Goal: Check status: Check status

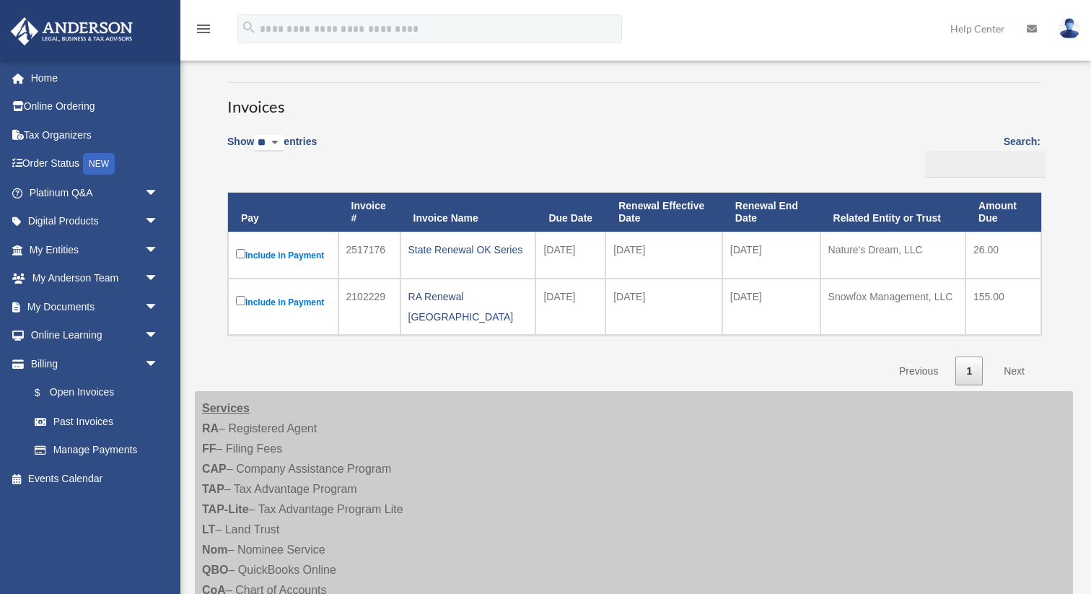
scroll to position [71, 0]
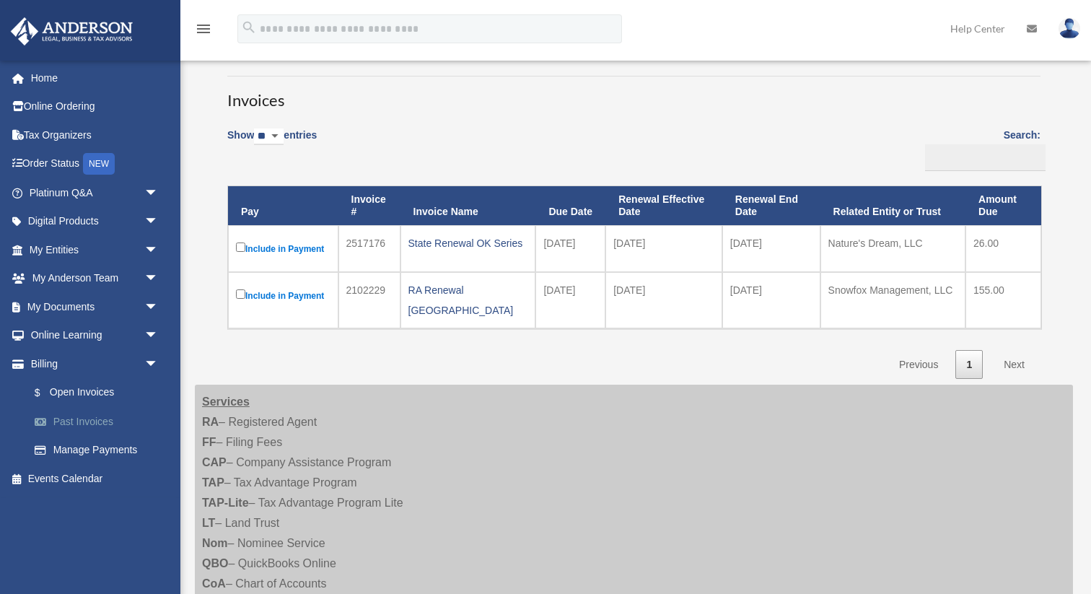
click at [105, 416] on link "Past Invoices" at bounding box center [100, 421] width 160 height 29
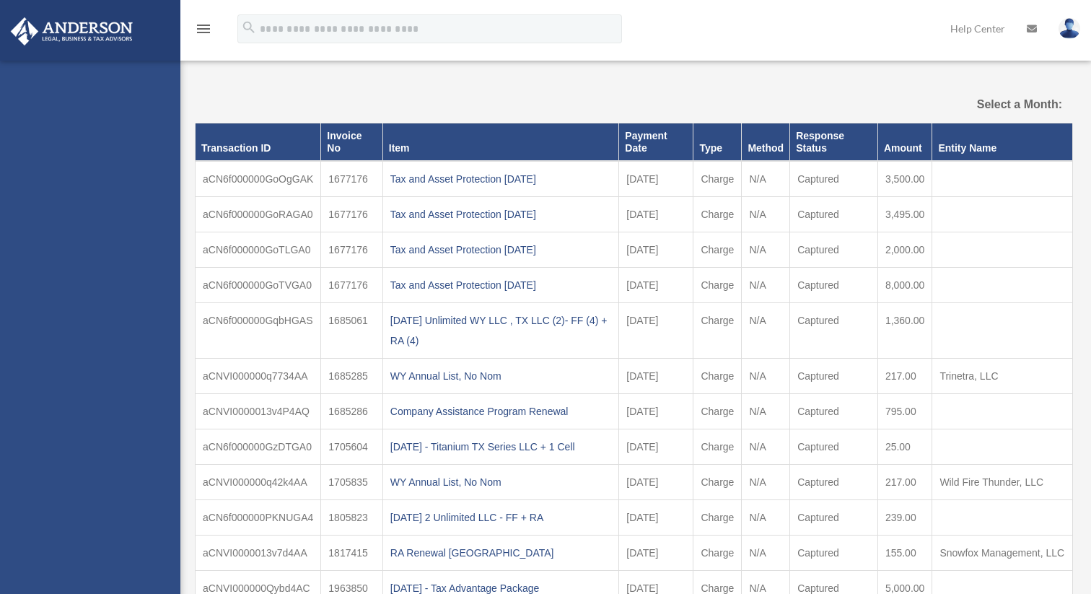
select select
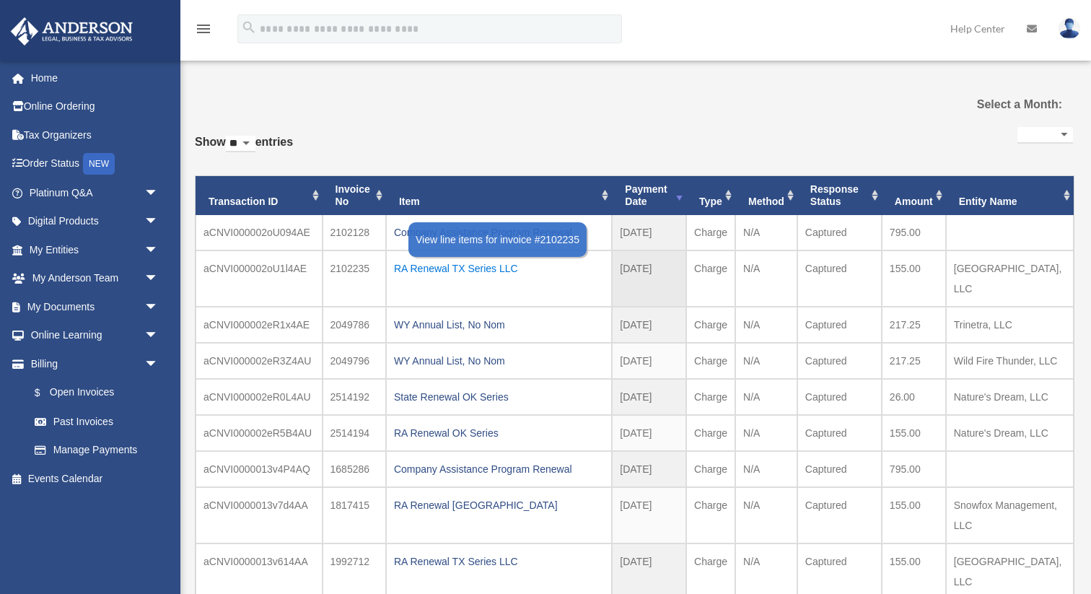
click at [471, 269] on div "RA Renewal TX Series LLC" at bounding box center [499, 268] width 210 height 20
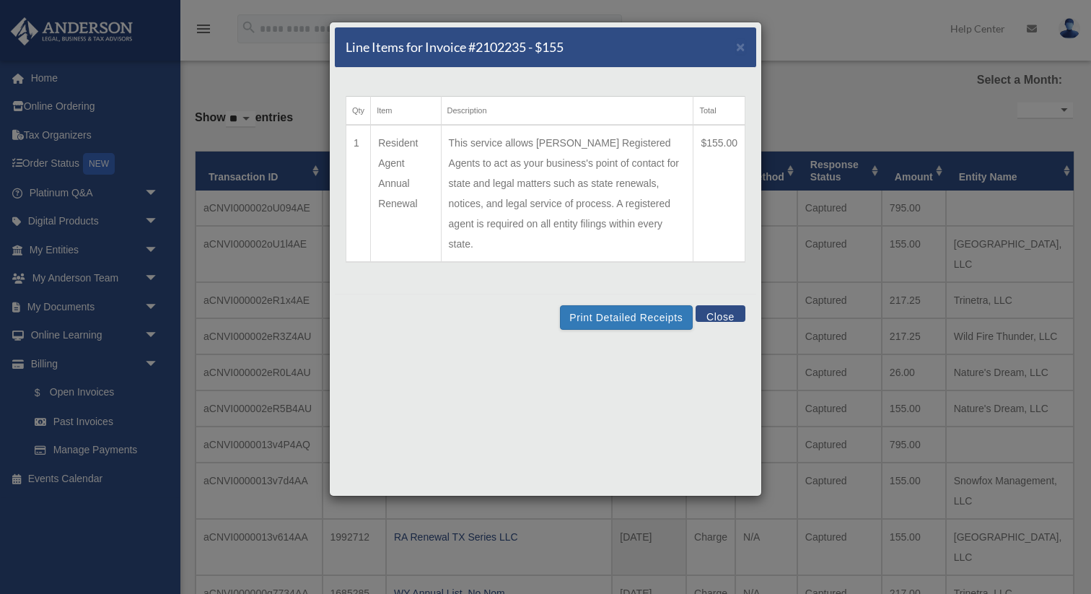
scroll to position [26, 0]
click at [717, 305] on button "Close" at bounding box center [721, 313] width 50 height 17
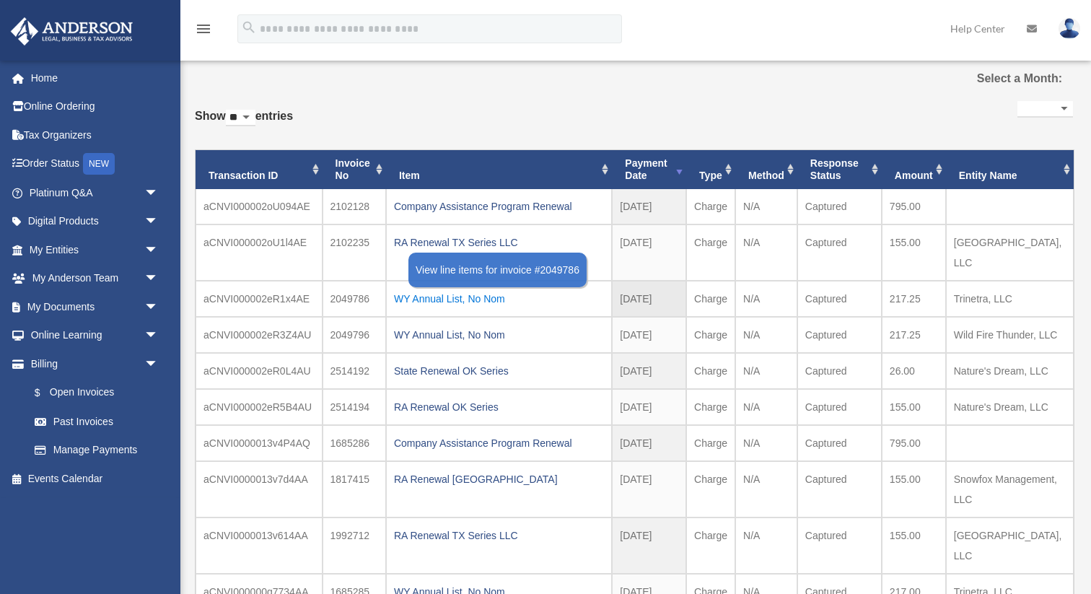
click at [485, 289] on div "WY Annual List, No Nom" at bounding box center [499, 299] width 210 height 20
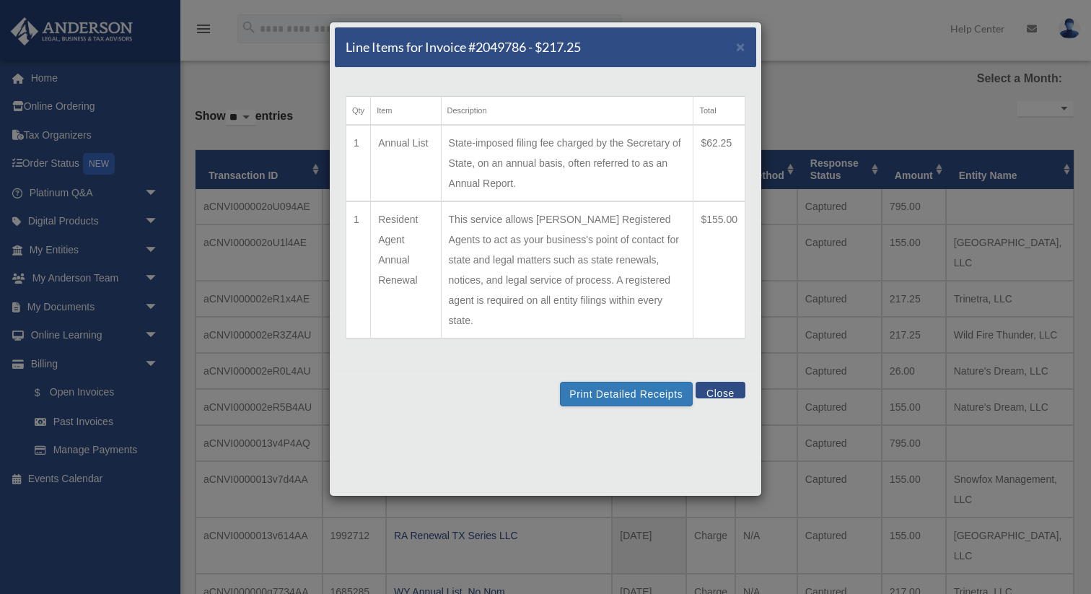
click at [725, 382] on button "Close" at bounding box center [721, 390] width 50 height 17
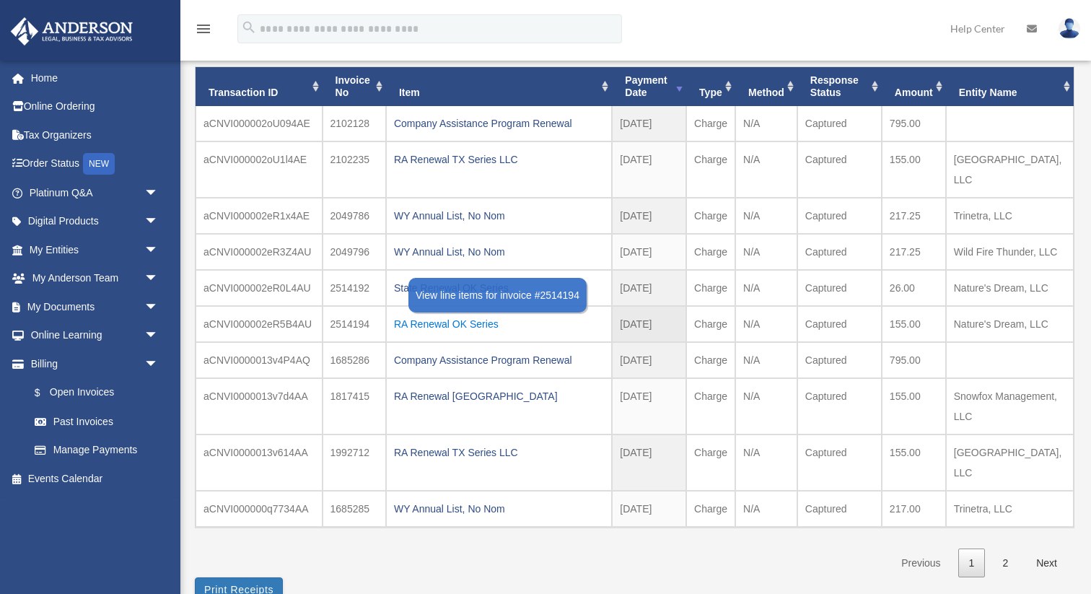
scroll to position [106, 0]
